Goal: Task Accomplishment & Management: Complete application form

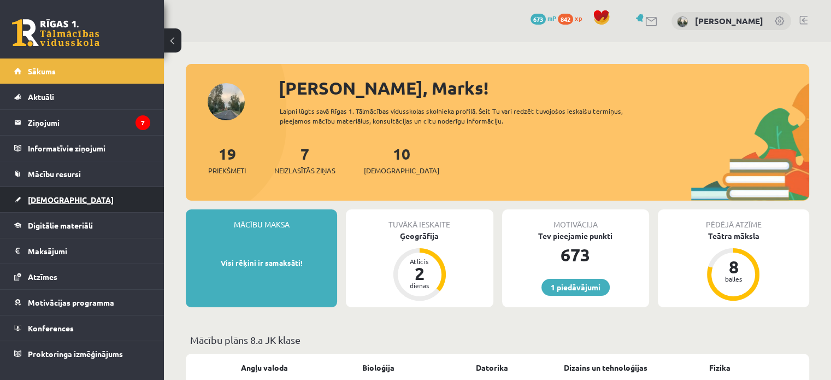
click at [52, 196] on span "[DEMOGRAPHIC_DATA]" at bounding box center [71, 199] width 86 height 10
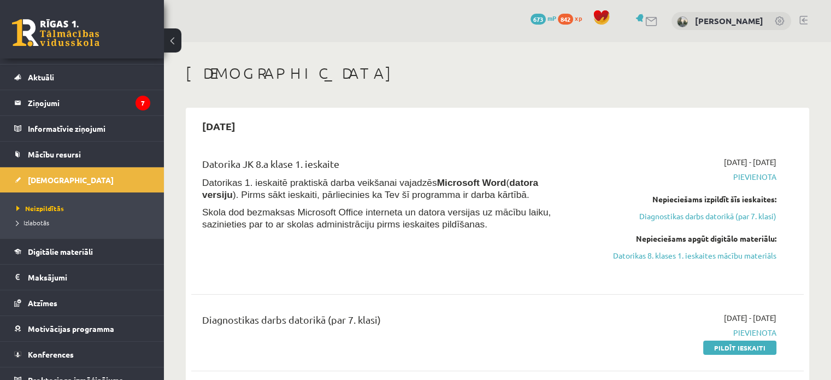
scroll to position [22, 0]
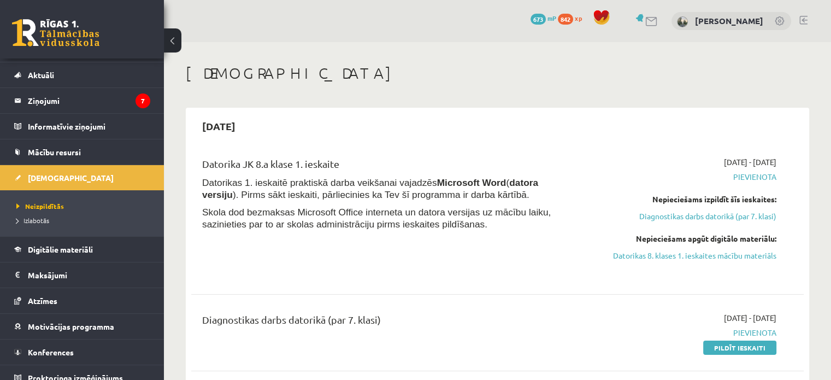
click at [480, 126] on div "2025-10-15" at bounding box center [497, 126] width 612 height 26
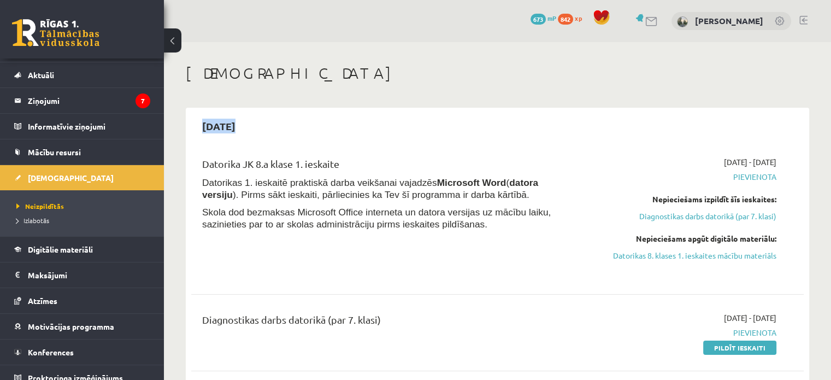
click at [480, 126] on div "2025-10-15" at bounding box center [497, 126] width 612 height 26
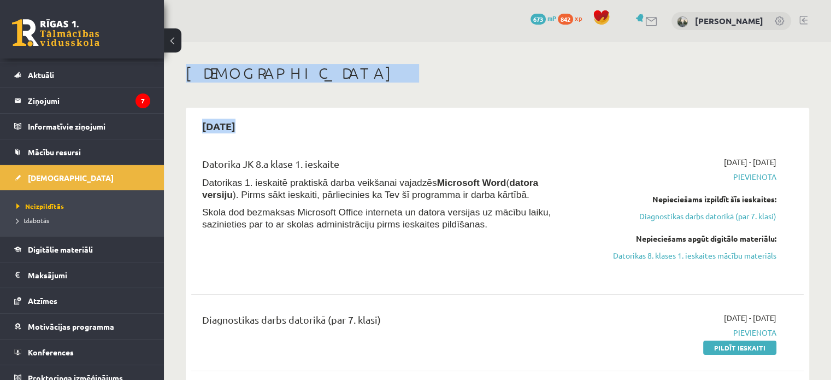
drag, startPoint x: 480, startPoint y: 126, endPoint x: 514, endPoint y: 72, distance: 64.1
click at [514, 72] on h1 "[DEMOGRAPHIC_DATA]" at bounding box center [497, 73] width 623 height 19
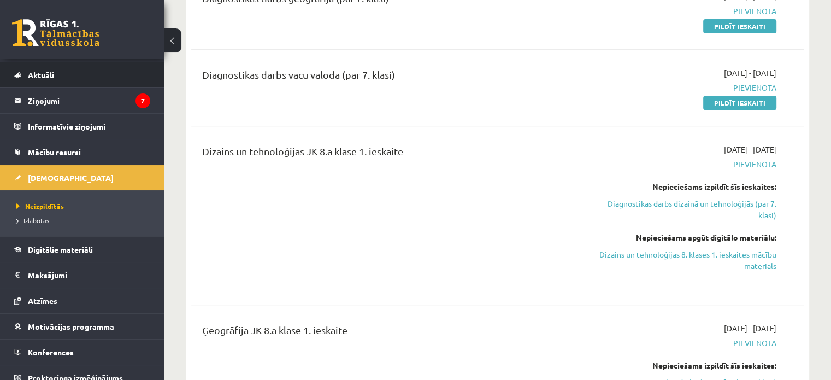
scroll to position [437, 0]
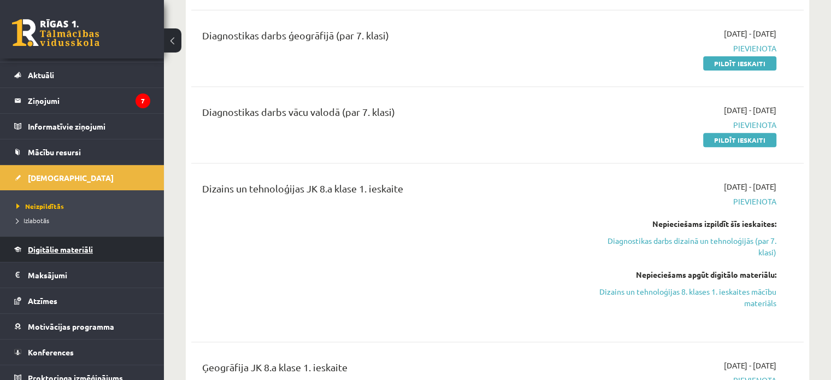
click at [55, 253] on link "Digitālie materiāli" at bounding box center [82, 248] width 136 height 25
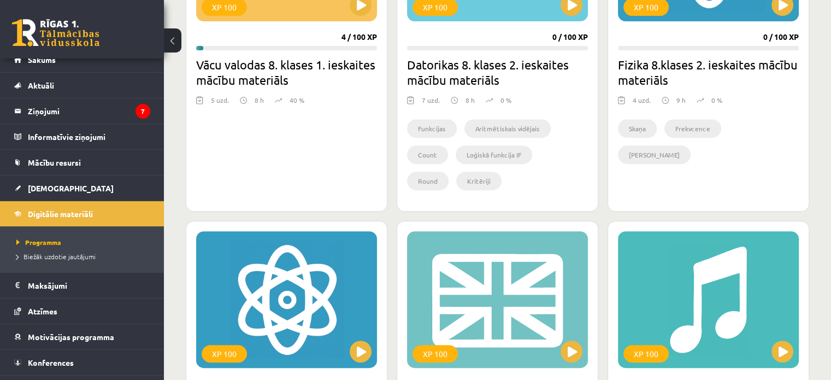
scroll to position [9, 0]
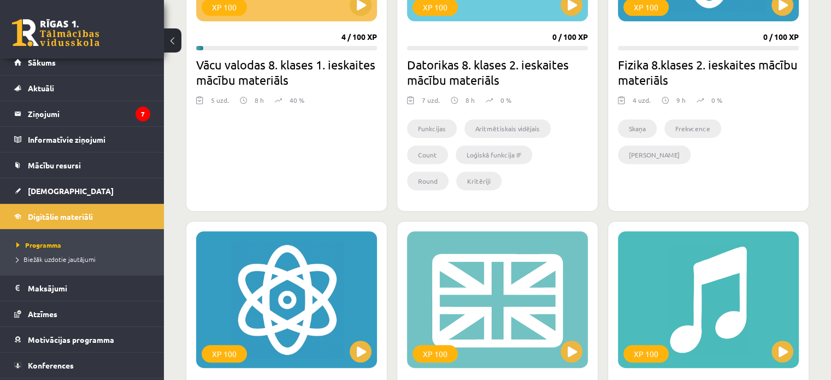
click at [375, 202] on div "XP 100 4 / 100 XP Vācu valodas 8. klases 1. ieskaites mācību materiāls 5 uzd. 8…" at bounding box center [287, 42] width 202 height 337
drag, startPoint x: 375, startPoint y: 202, endPoint x: 242, endPoint y: 141, distance: 145.4
click at [242, 141] on div "XP 100 4 / 100 XP Vācu valodas 8. klases 1. ieskaites mācību materiāls 5 uzd. 8…" at bounding box center [287, 42] width 202 height 337
click at [37, 198] on link "[DEMOGRAPHIC_DATA]" at bounding box center [82, 190] width 136 height 25
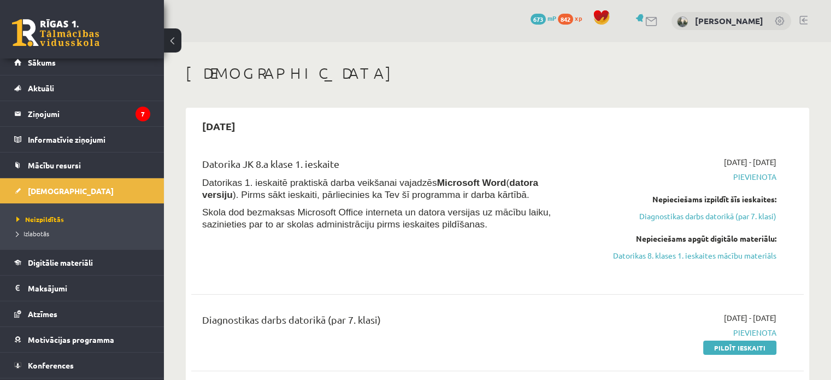
click at [371, 76] on h1 "[DEMOGRAPHIC_DATA]" at bounding box center [497, 73] width 623 height 19
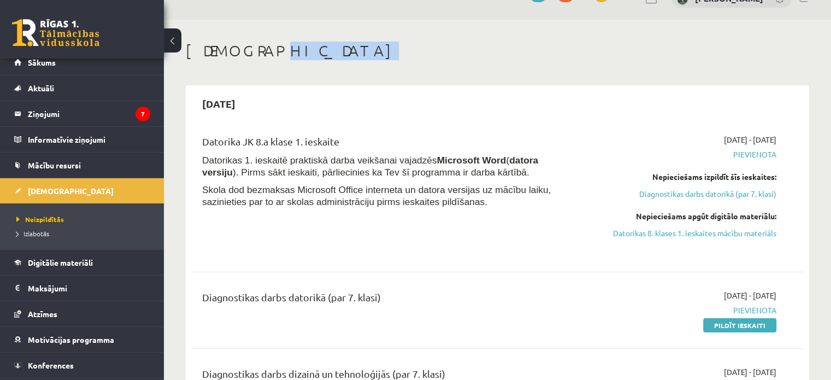
scroll to position [44, 0]
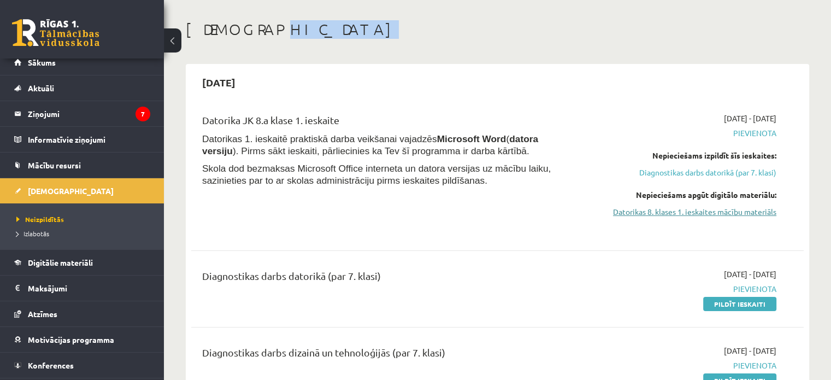
click at [704, 214] on link "Datorikas 8. klases 1. ieskaites mācību materiāls" at bounding box center [686, 211] width 180 height 11
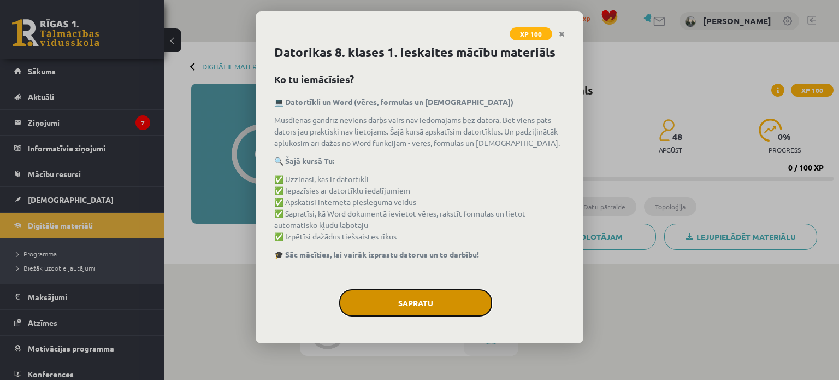
click at [440, 292] on button "Sapratu" at bounding box center [415, 302] width 153 height 27
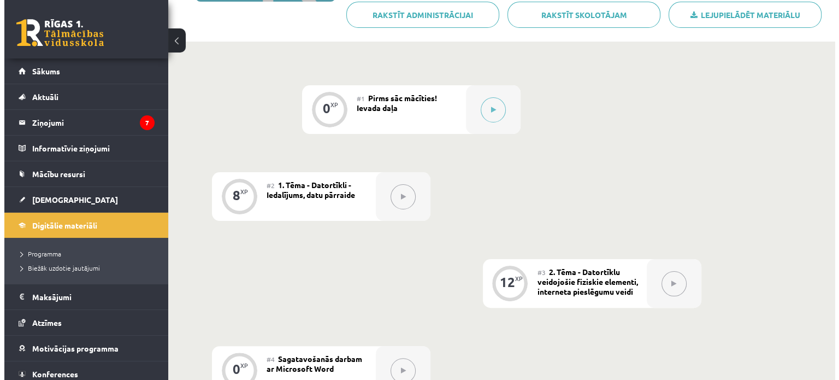
scroll to position [212, 0]
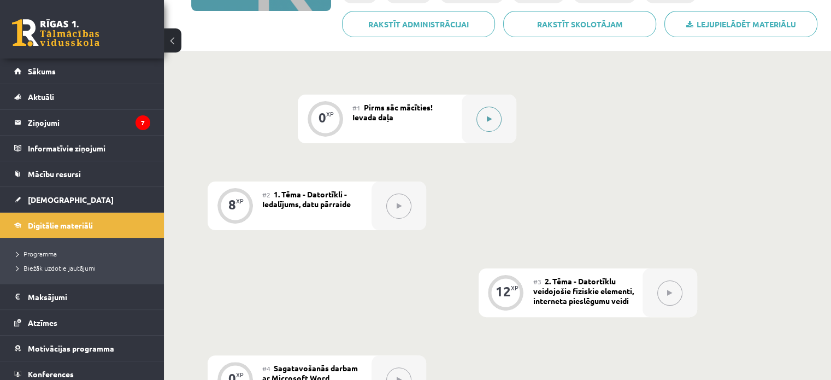
click at [482, 110] on button at bounding box center [488, 118] width 25 height 25
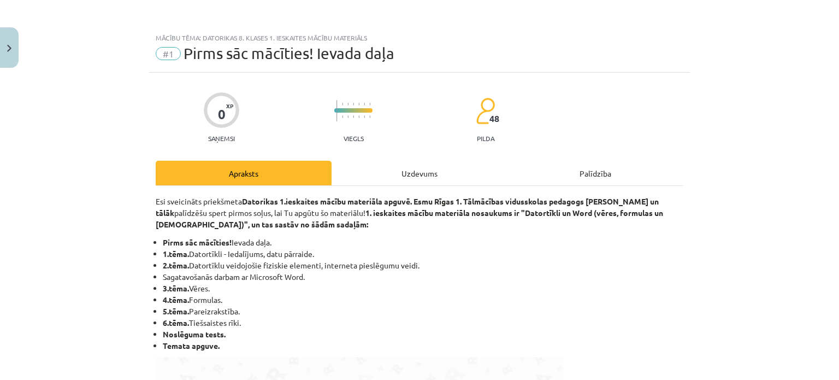
click at [434, 185] on div "Uzdevums" at bounding box center [419, 173] width 176 height 25
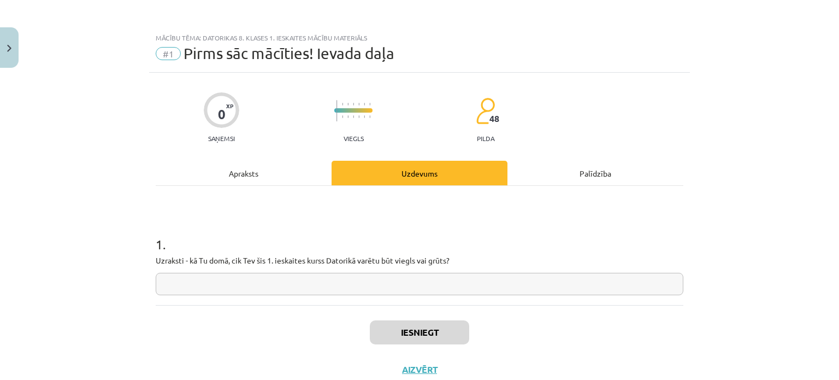
scroll to position [27, 0]
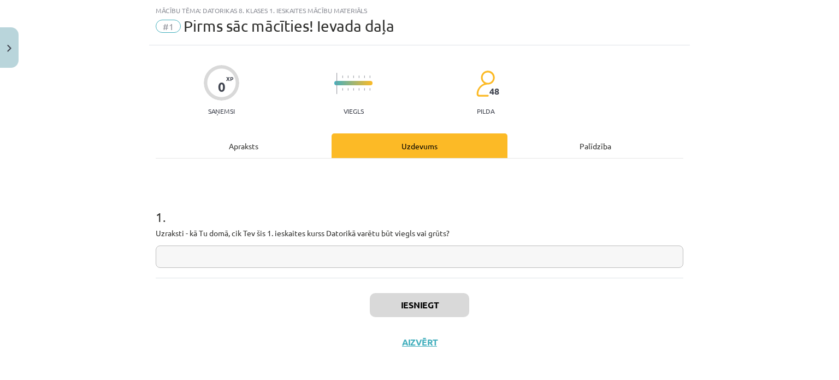
click at [402, 245] on input "text" at bounding box center [420, 256] width 528 height 22
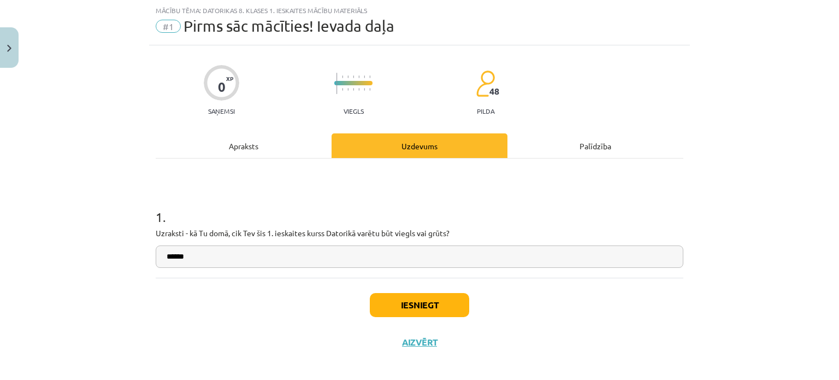
type input "******"
click at [405, 309] on button "Iesniegt" at bounding box center [419, 305] width 99 height 24
